Goal: Find specific page/section

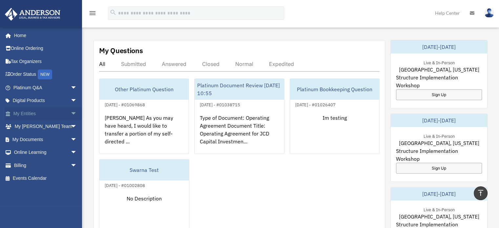
scroll to position [131, 0]
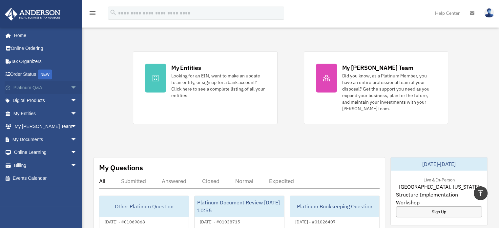
click at [71, 85] on span "arrow_drop_down" at bounding box center [77, 87] width 13 height 13
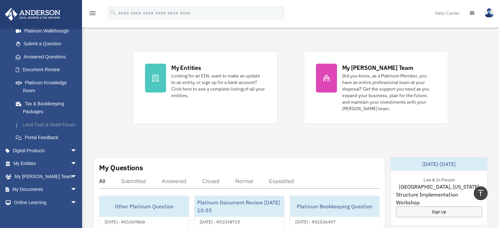
scroll to position [121, 0]
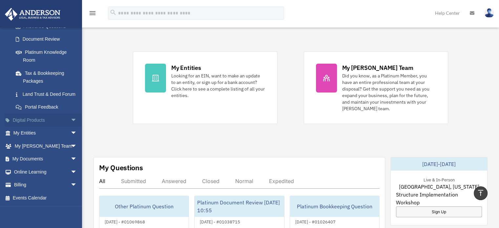
click at [71, 119] on span "arrow_drop_down" at bounding box center [77, 120] width 13 height 13
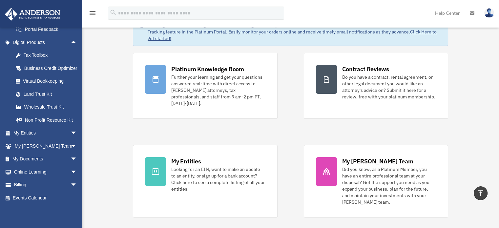
scroll to position [0, 0]
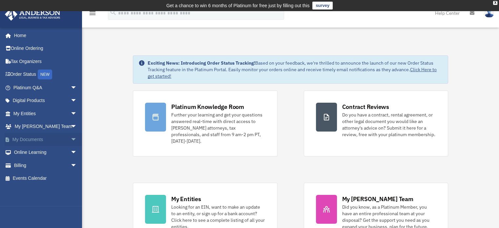
click at [71, 136] on span "arrow_drop_down" at bounding box center [77, 139] width 13 height 13
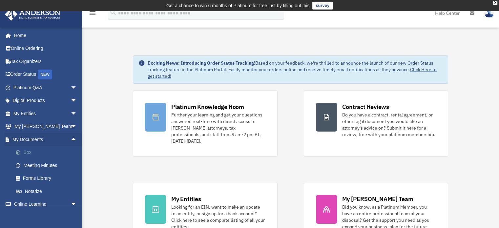
click at [29, 155] on link "Box" at bounding box center [48, 152] width 78 height 13
